Goal: Check status: Check status

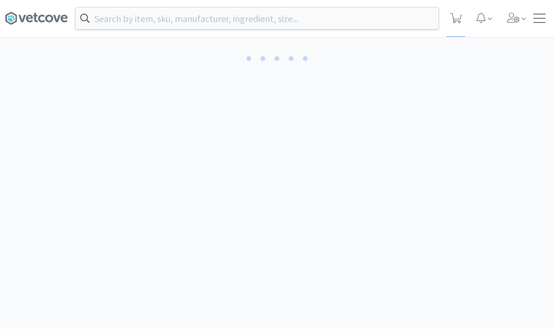
scroll to position [0, 0]
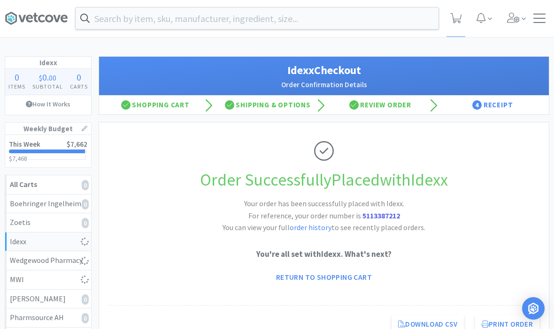
click at [541, 22] on span at bounding box center [539, 22] width 12 height 1
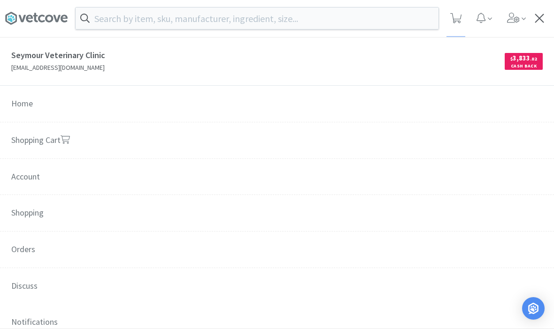
click at [28, 143] on link "Shopping Cart" at bounding box center [277, 140] width 554 height 37
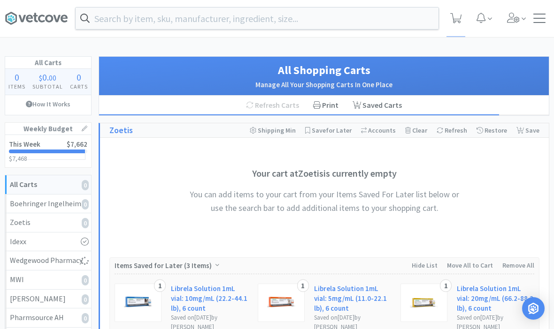
click at [547, 15] on div at bounding box center [539, 18] width 20 height 9
click at [537, 20] on div at bounding box center [539, 18] width 12 height 9
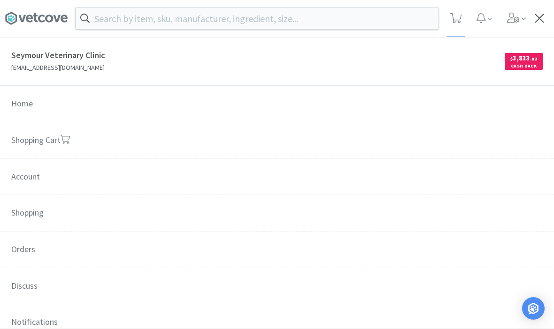
click at [21, 243] on span "Orders" at bounding box center [277, 250] width 554 height 37
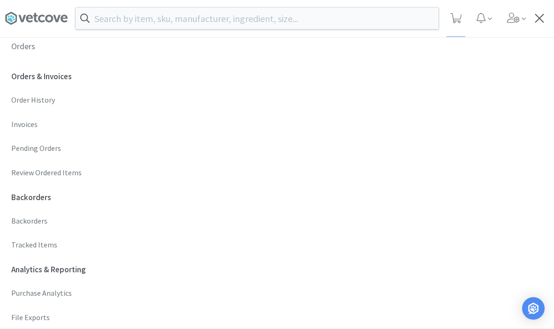
scroll to position [201, 0]
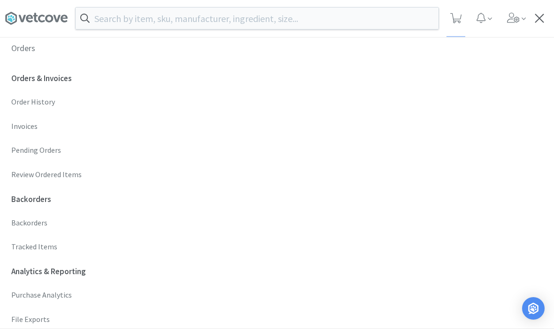
click at [27, 127] on p "Invoices" at bounding box center [276, 127] width 531 height 12
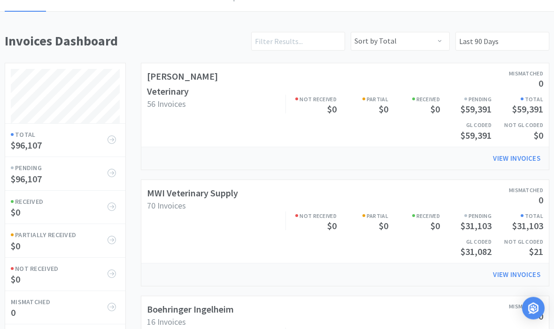
scroll to position [62, 0]
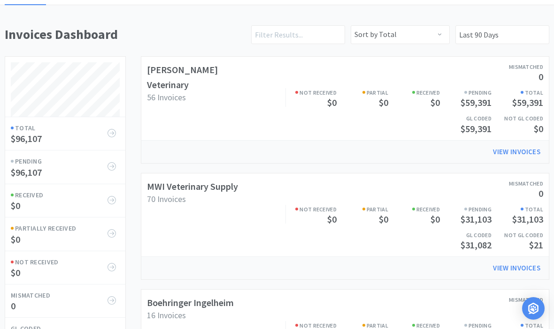
click at [181, 226] on div "MWI Veterinary Supply 70 Invoices Mismatched 0 Not Received $0 Partial $0 Recei…" at bounding box center [345, 215] width 396 height 72
click at [193, 197] on h3 "70 Invoices" at bounding box center [196, 199] width 99 height 10
click at [181, 189] on link "MWI Veterinary Supply" at bounding box center [192, 187] width 91 height 12
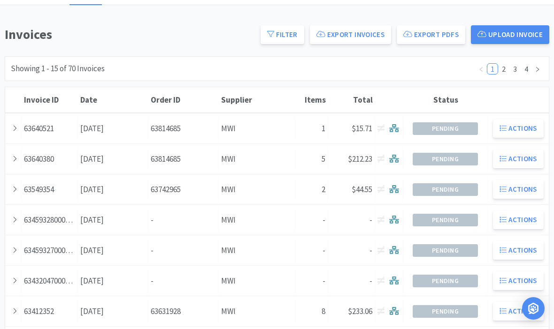
click at [18, 192] on div at bounding box center [13, 190] width 16 height 24
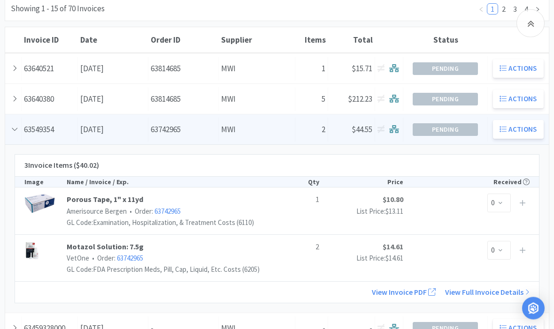
scroll to position [135, 0]
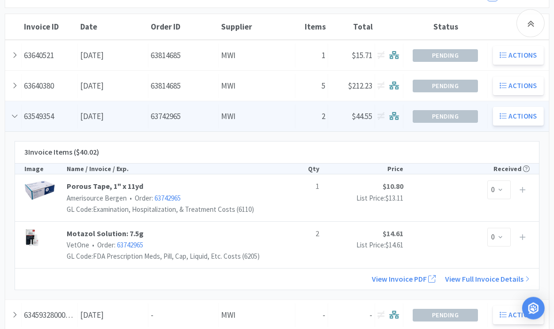
click at [158, 194] on link "63742965" at bounding box center [167, 198] width 26 height 9
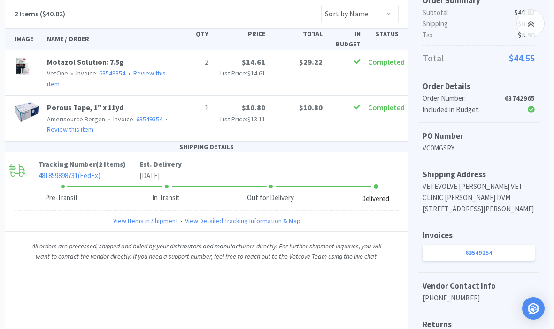
scroll to position [198, 0]
click at [218, 220] on link "View Detailed Tracking Information & Map" at bounding box center [242, 220] width 115 height 10
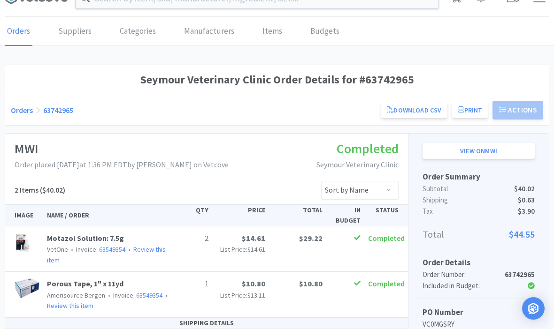
scroll to position [0, 0]
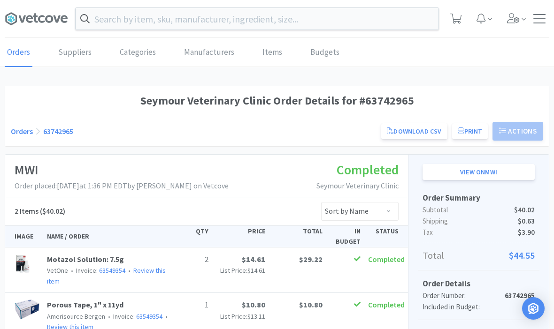
click at [542, 23] on span at bounding box center [539, 23] width 12 height 1
